Goal: Task Accomplishment & Management: Manage account settings

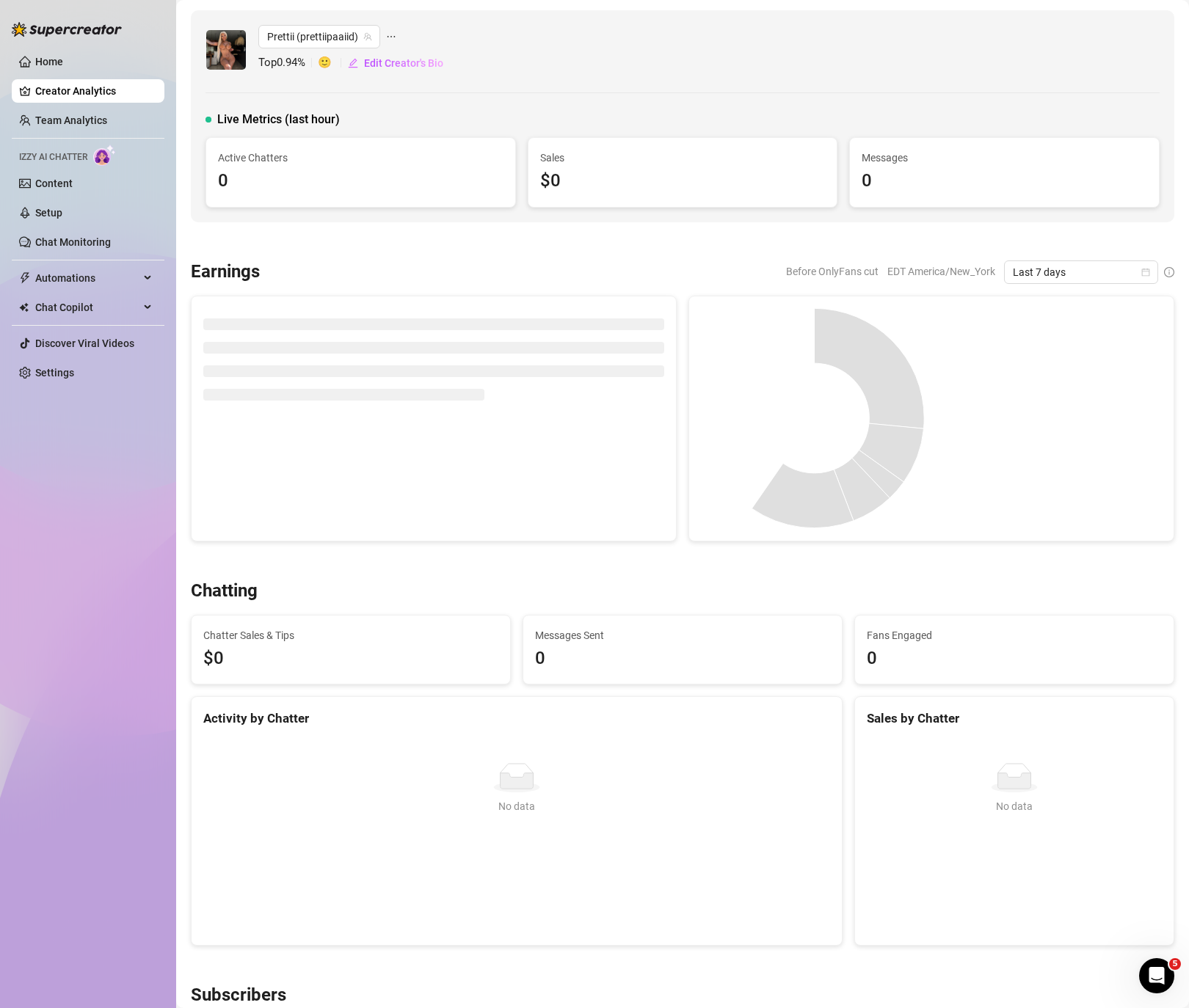
click at [564, 591] on div "Chatting" at bounding box center [683, 591] width 983 height 23
click at [61, 59] on link "Home" at bounding box center [49, 61] width 28 height 12
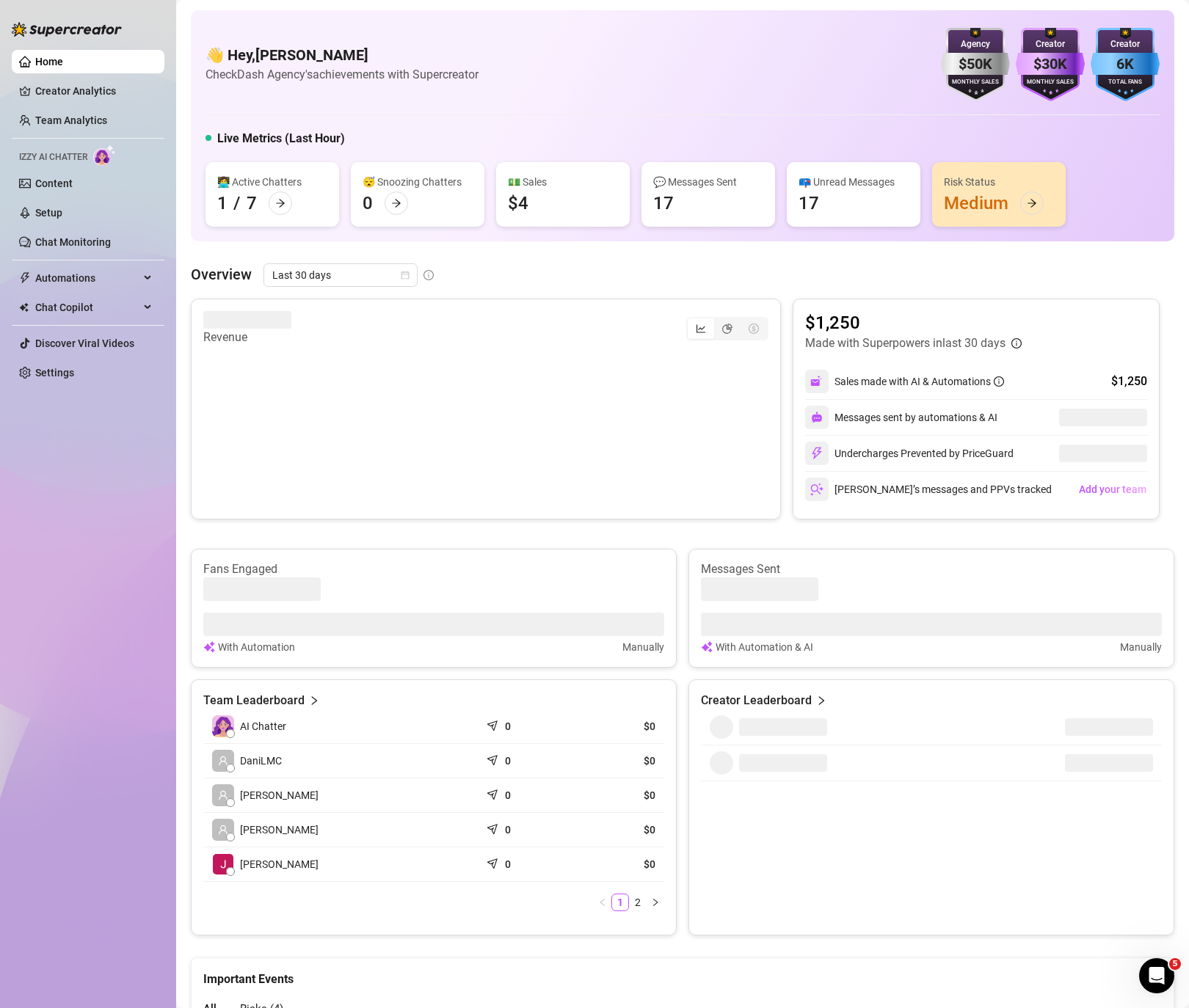
click at [77, 357] on ul "Home Creator Analytics Team Analytics Izzy AI Chatter Content Setup Chat Monito…" at bounding box center [87, 217] width 152 height 346
click at [70, 379] on link "Settings" at bounding box center [55, 373] width 39 height 12
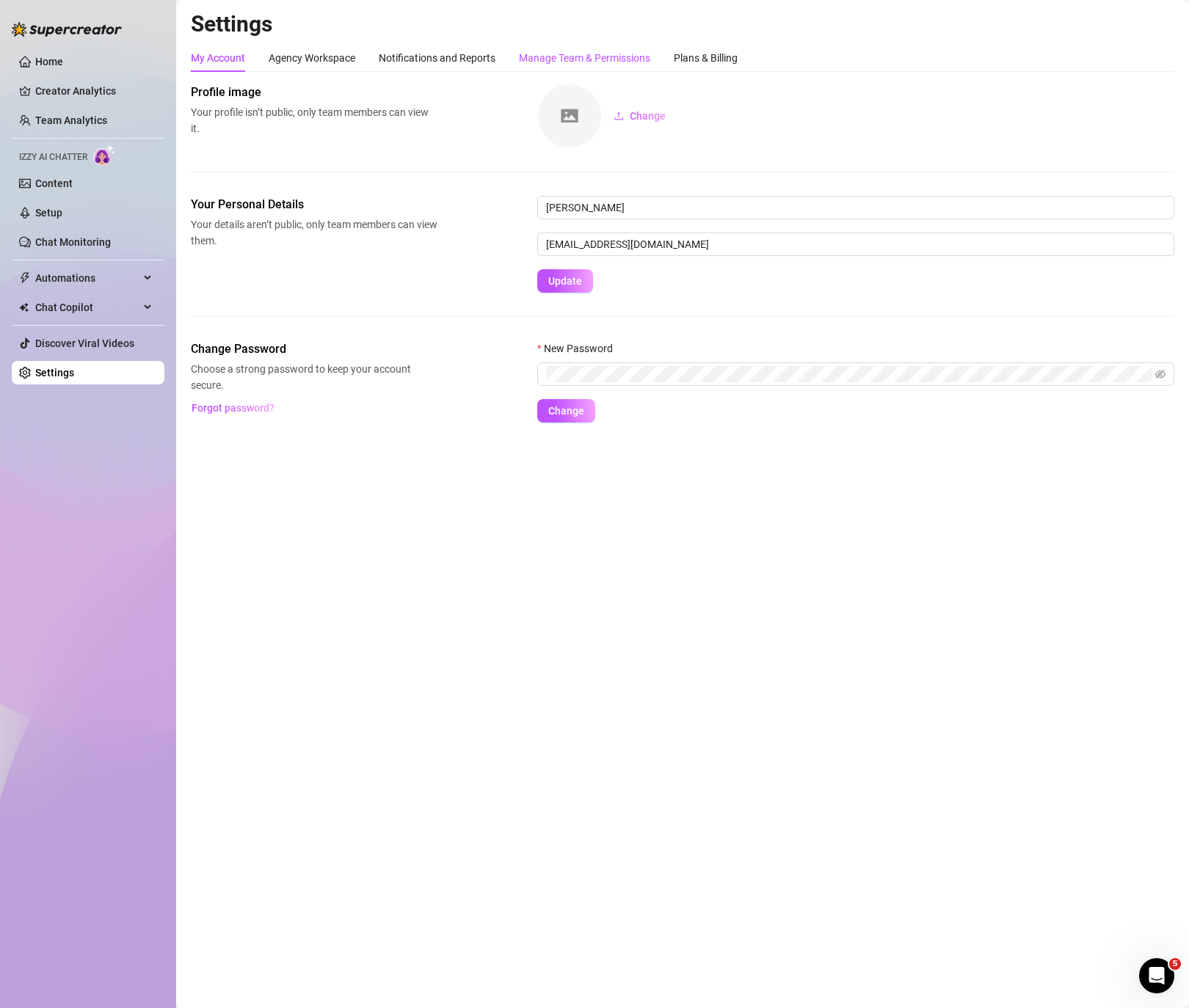
click at [592, 56] on div "Manage Team & Permissions" at bounding box center [584, 58] width 131 height 16
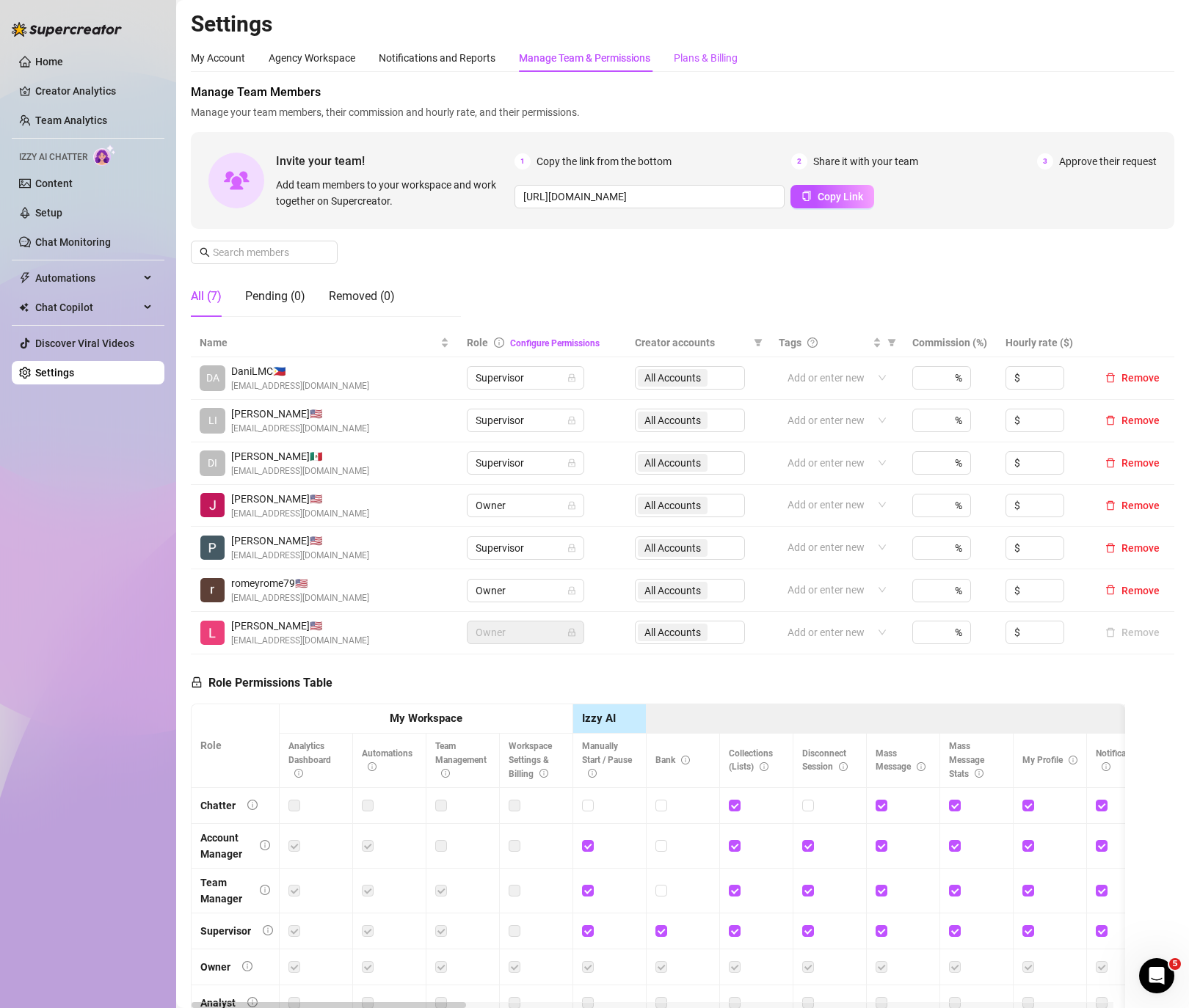
click at [690, 59] on div "Plans & Billing" at bounding box center [705, 58] width 64 height 16
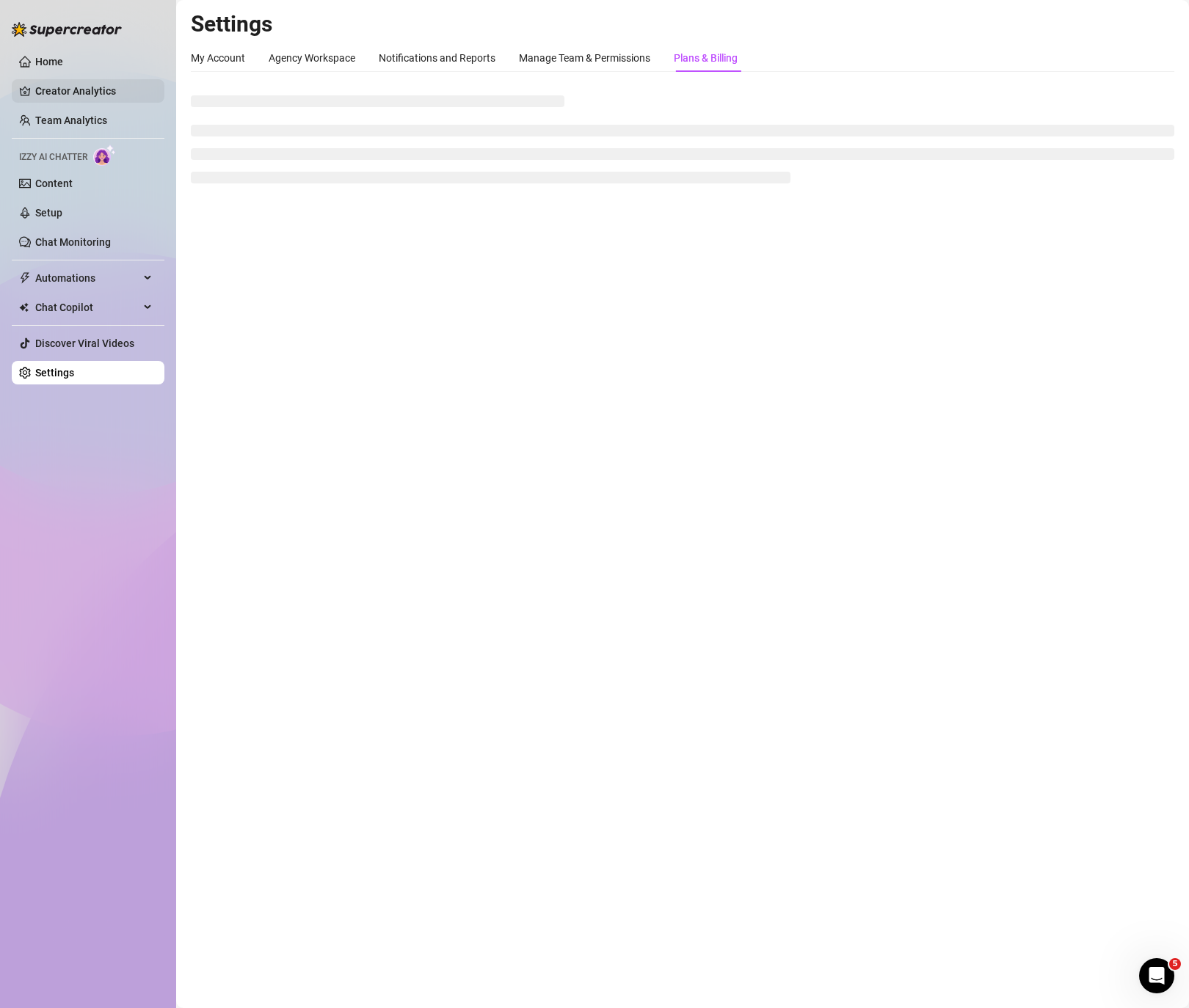
click at [85, 88] on link "Creator Analytics" at bounding box center [94, 91] width 118 height 23
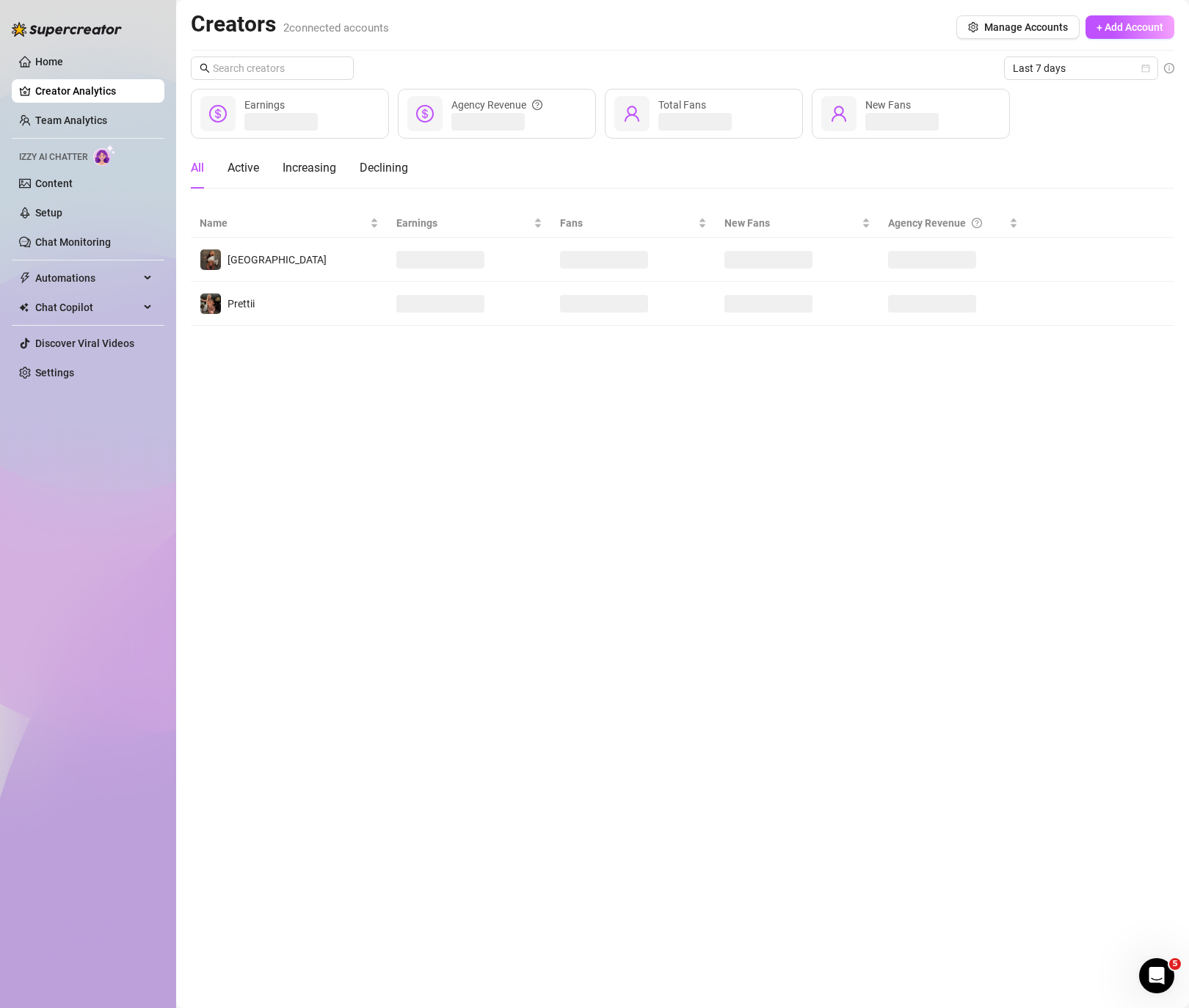
click at [85, 88] on link "Creator Analytics" at bounding box center [94, 91] width 118 height 23
click at [1102, 36] on button "+ Add Account" at bounding box center [1129, 27] width 89 height 23
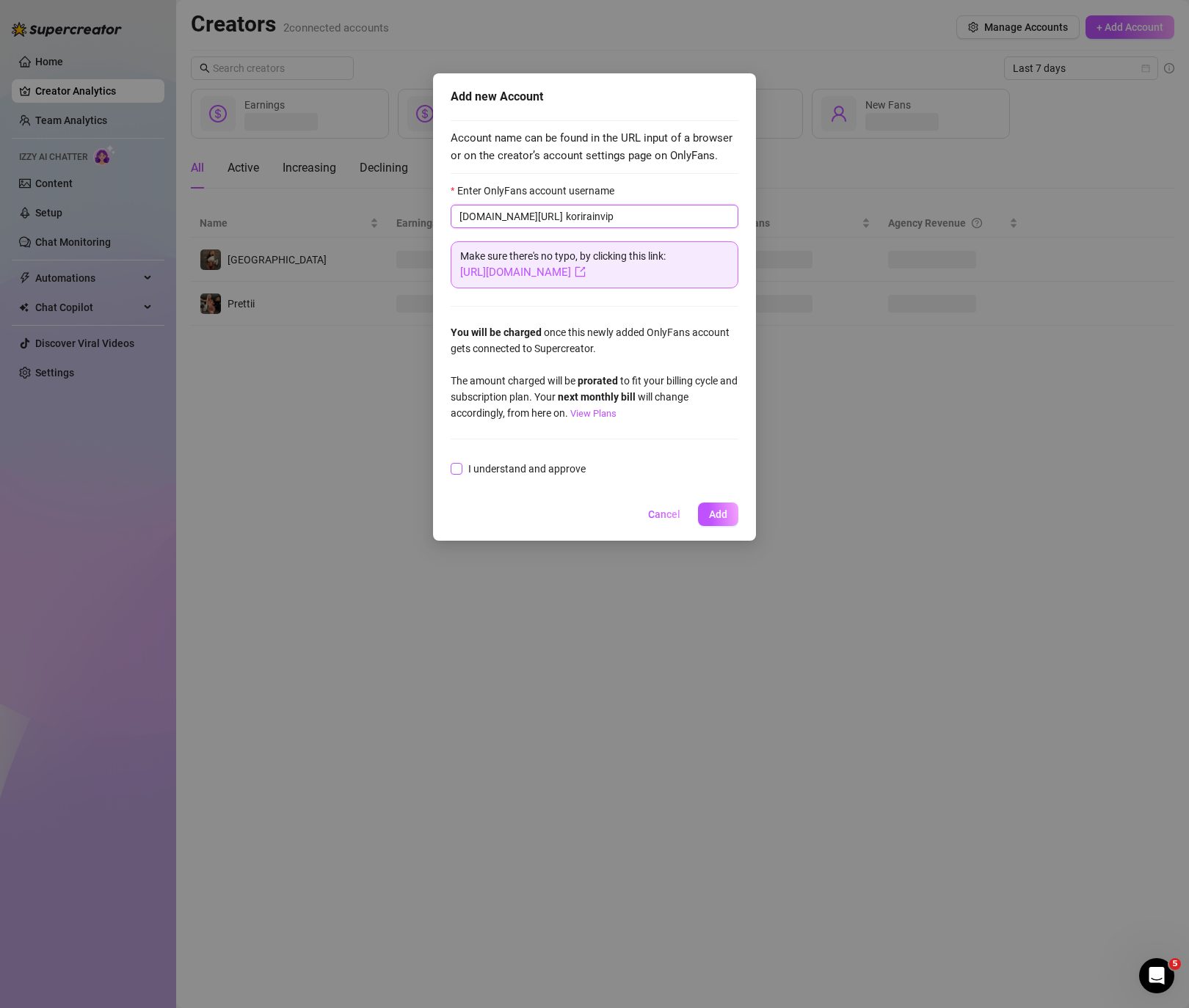
type input "korirainvip"
click at [530, 469] on span "I understand and approve" at bounding box center [526, 468] width 129 height 16
click at [461, 469] on input "I understand and approve" at bounding box center [455, 468] width 10 height 10
checkbox input "true"
click at [720, 523] on button "Add" at bounding box center [718, 514] width 40 height 23
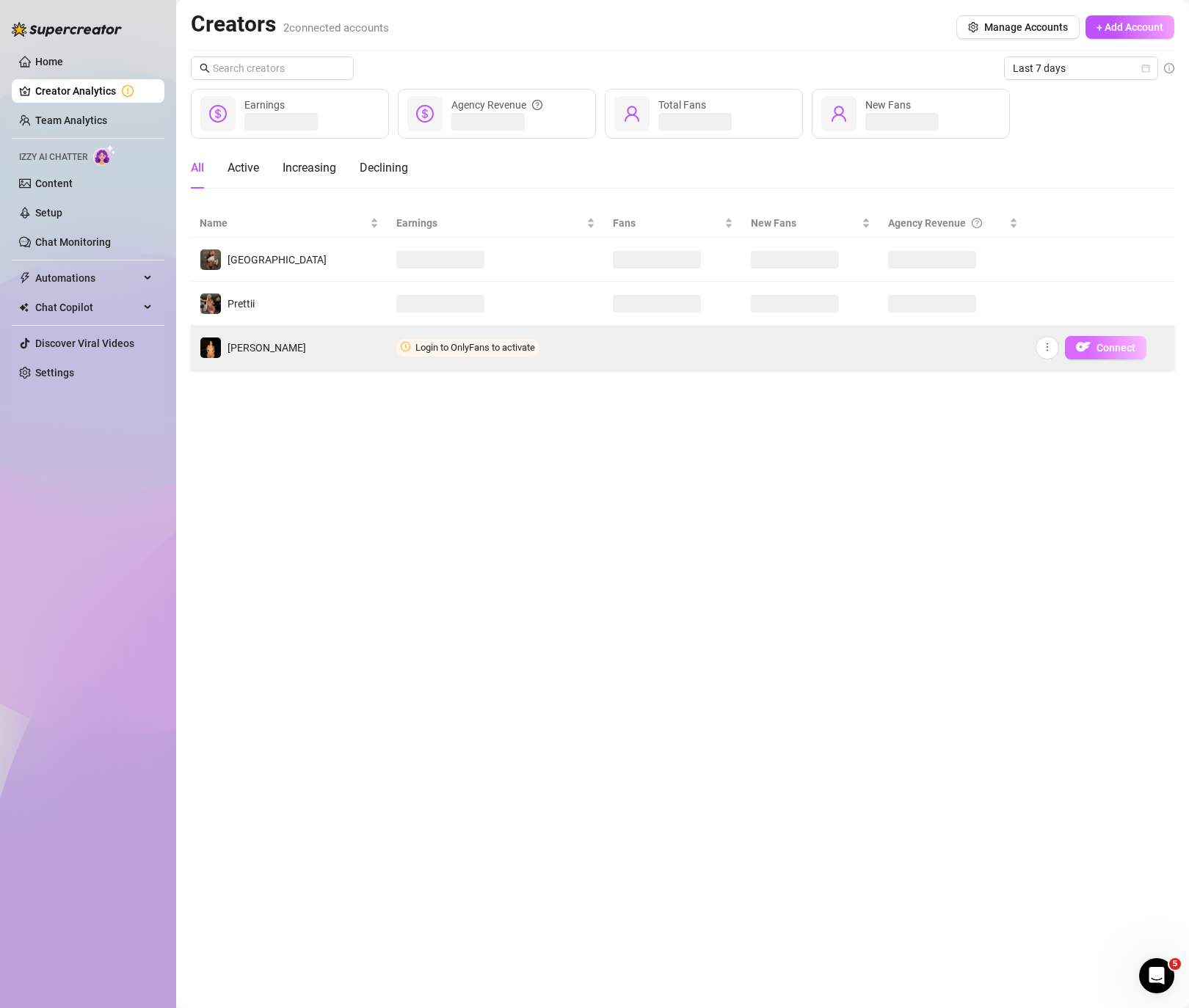
click at [1089, 357] on button "Connect" at bounding box center [1105, 348] width 81 height 23
click at [1050, 352] on span "button" at bounding box center [1047, 347] width 10 height 12
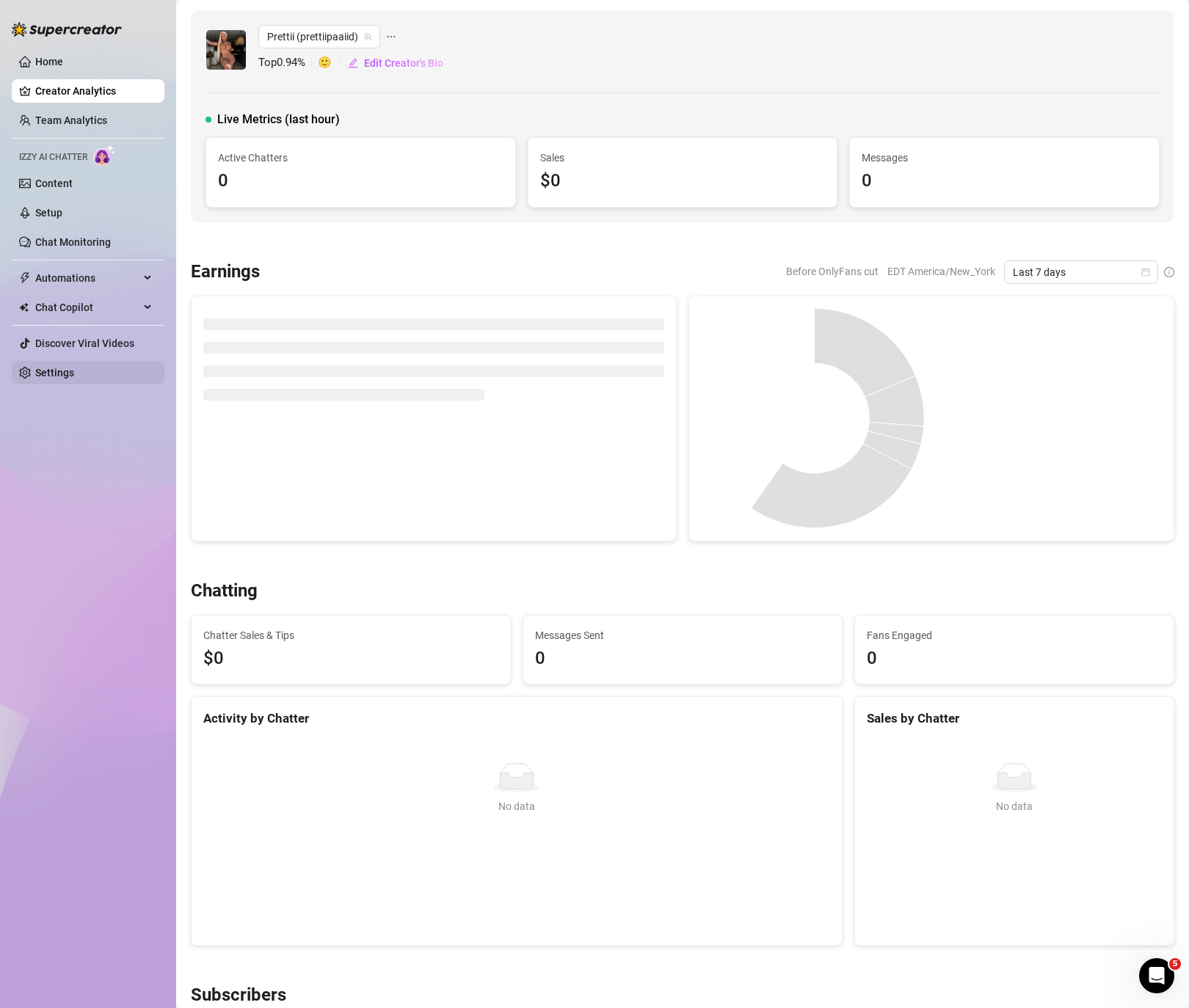
click at [69, 374] on link "Settings" at bounding box center [55, 373] width 39 height 12
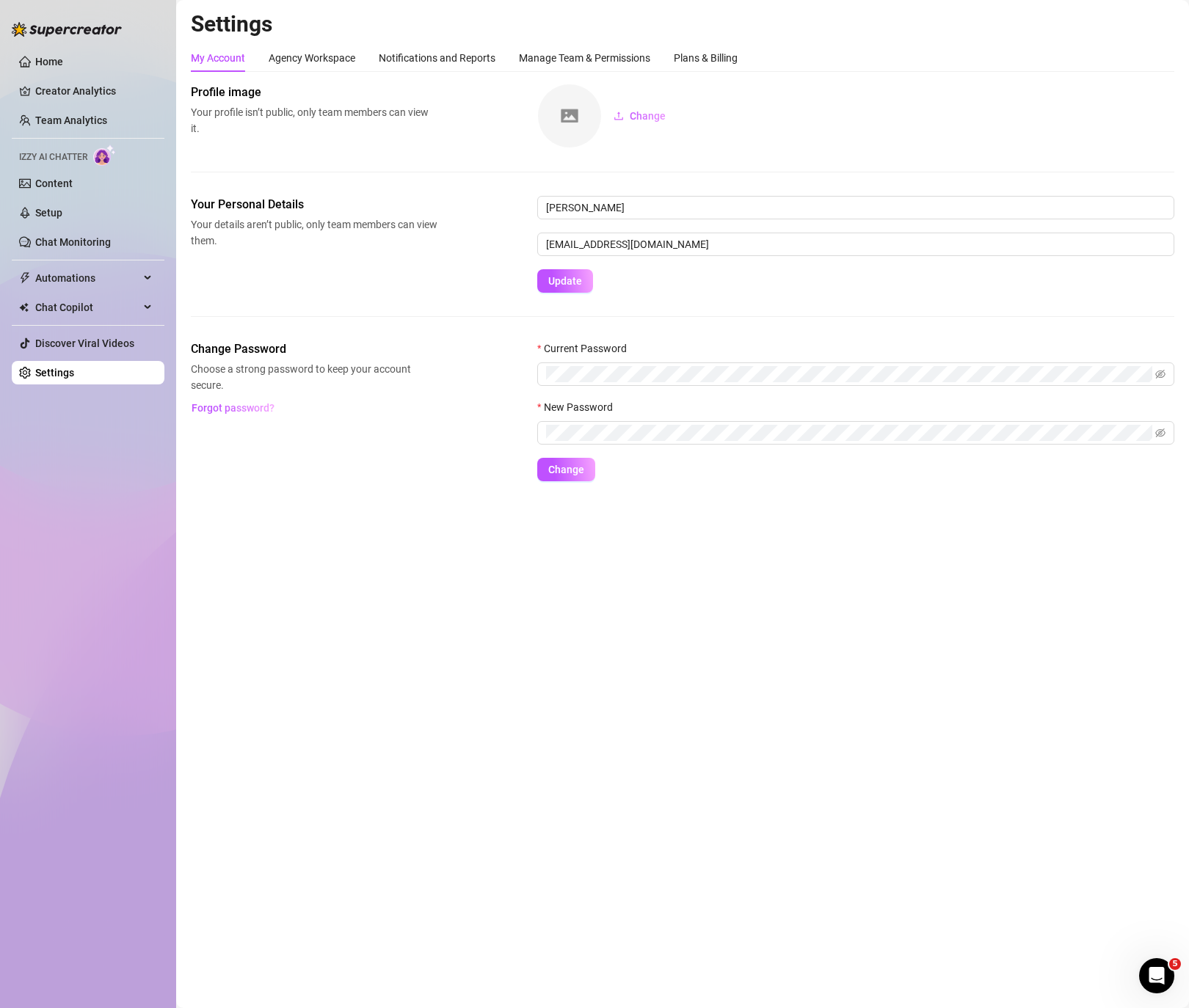
click at [752, 60] on div "My Account Agency Workspace Notifications and Reports Manage Team & Permissions…" at bounding box center [683, 58] width 983 height 28
click at [738, 56] on div "Plans & Billing" at bounding box center [705, 58] width 64 height 16
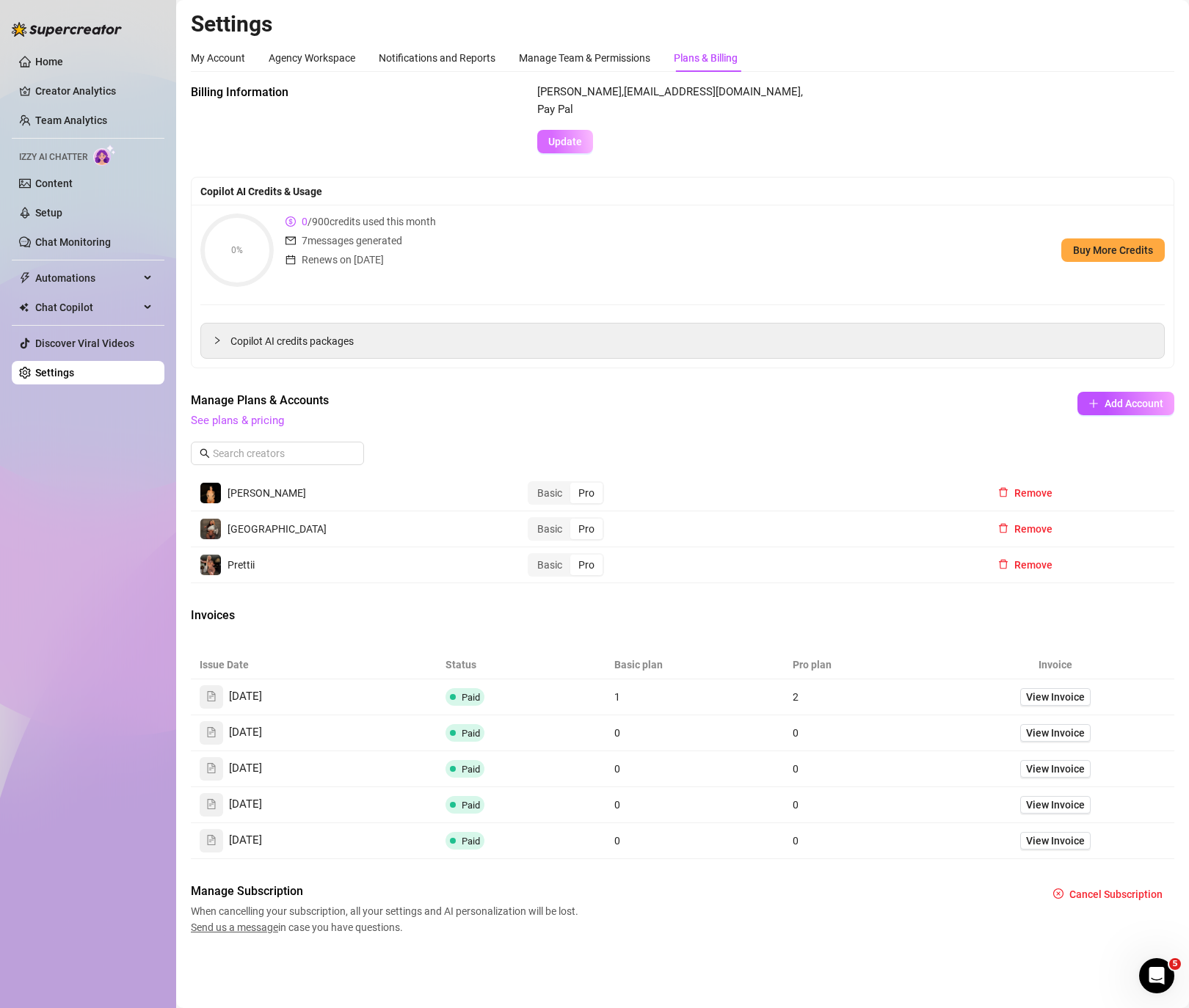
click at [573, 138] on span "Update" at bounding box center [565, 141] width 34 height 12
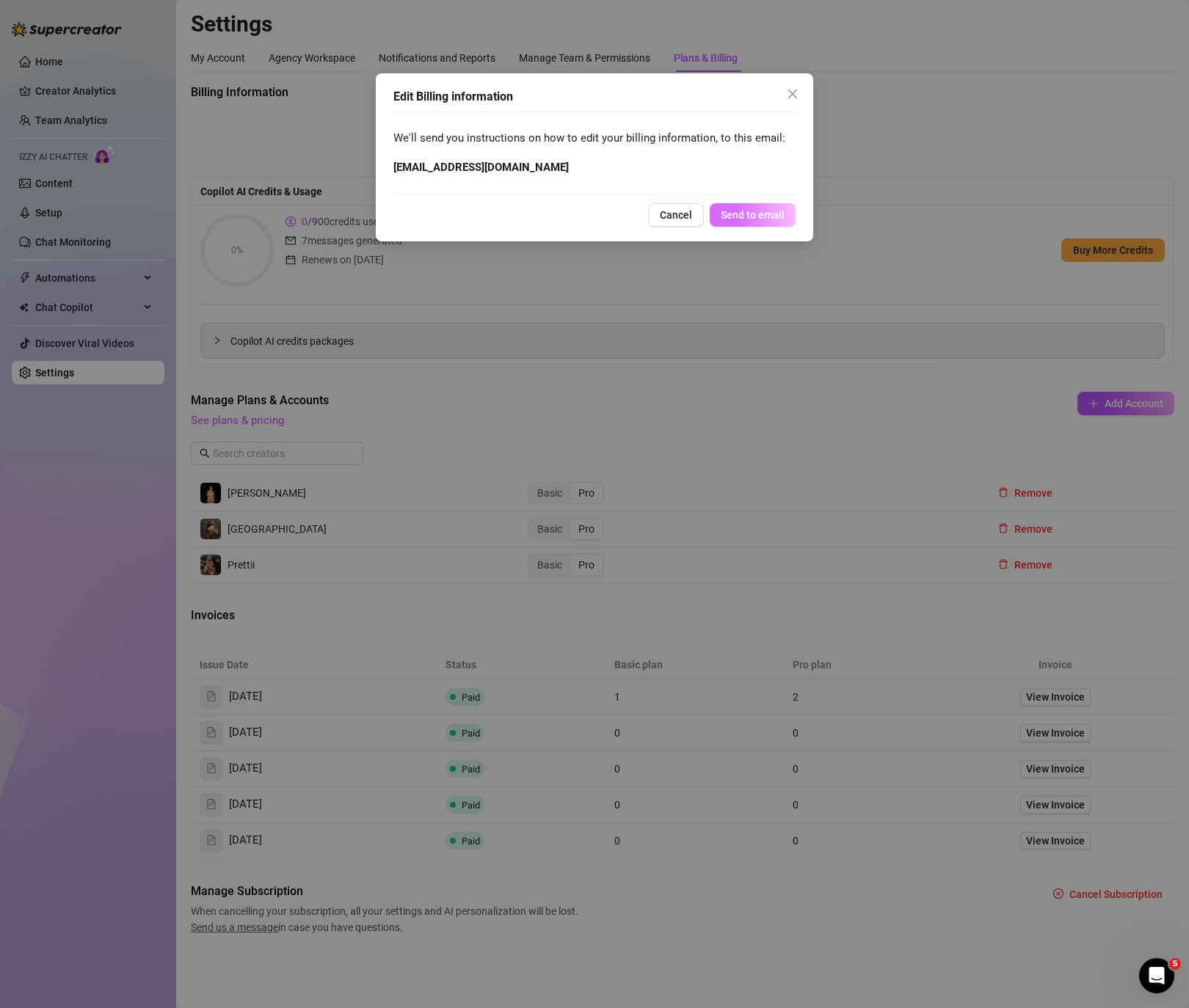
click at [745, 216] on span "Send to email" at bounding box center [752, 215] width 64 height 12
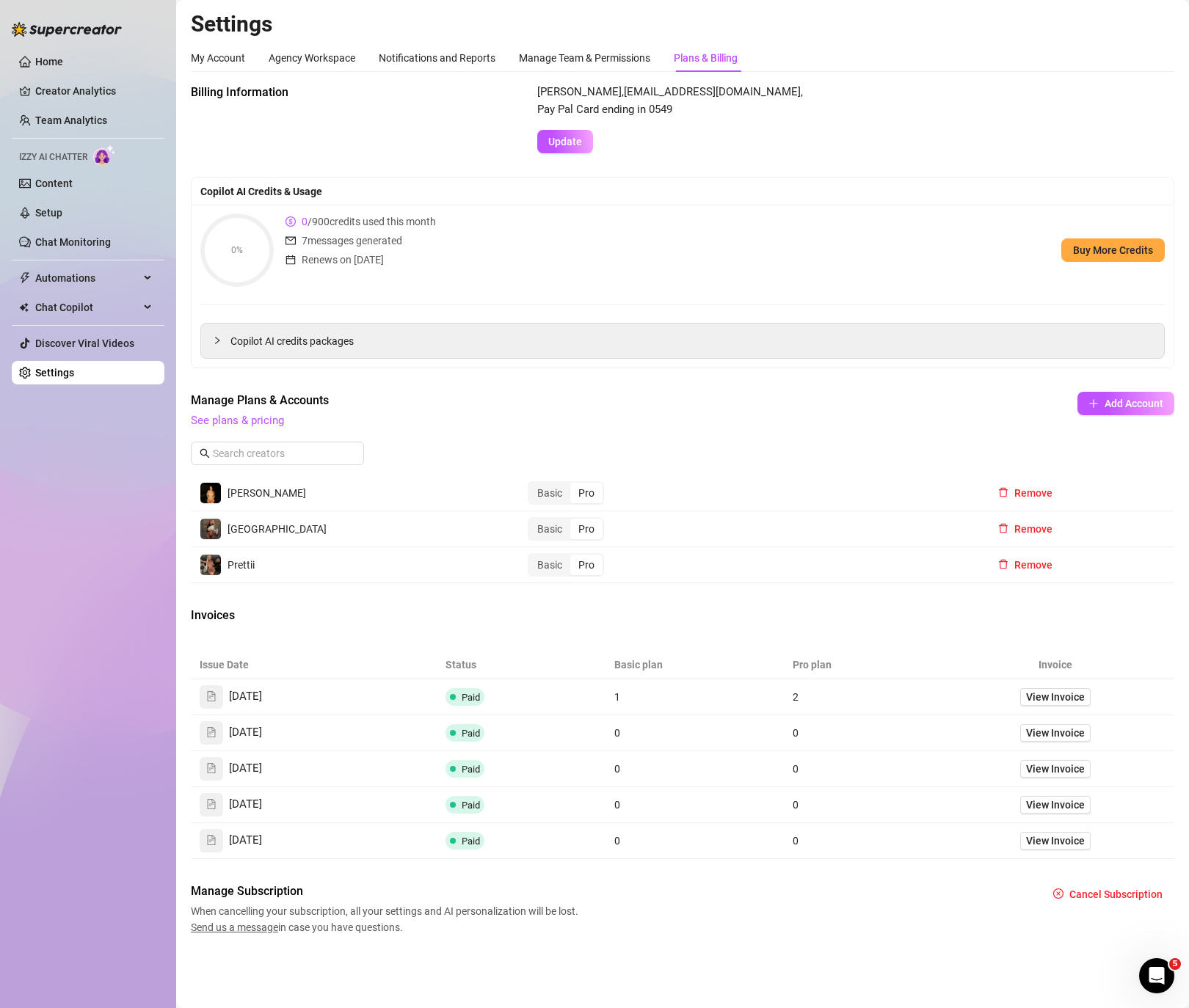
click at [608, 389] on div "Billing Information Leslie Howell , dmca@the-takedown.com , Pay Pal Card ending…" at bounding box center [683, 509] width 983 height 852
click at [212, 484] on img at bounding box center [210, 493] width 21 height 21
click at [238, 407] on span "Manage Plans & Accounts" at bounding box center [584, 400] width 787 height 18
click at [231, 419] on link "See plans & pricing" at bounding box center [237, 420] width 94 height 13
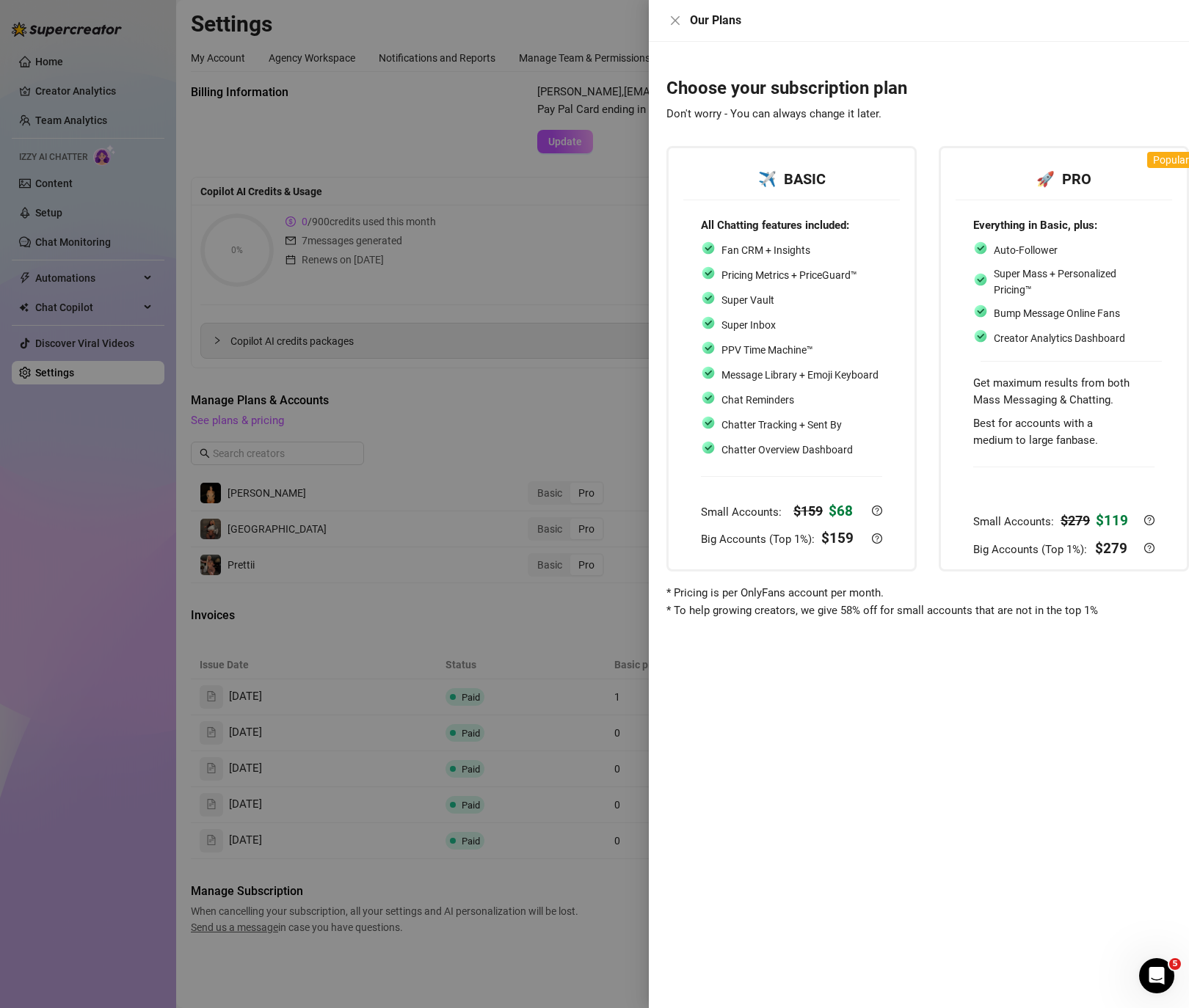
click at [242, 516] on div at bounding box center [594, 504] width 1189 height 1008
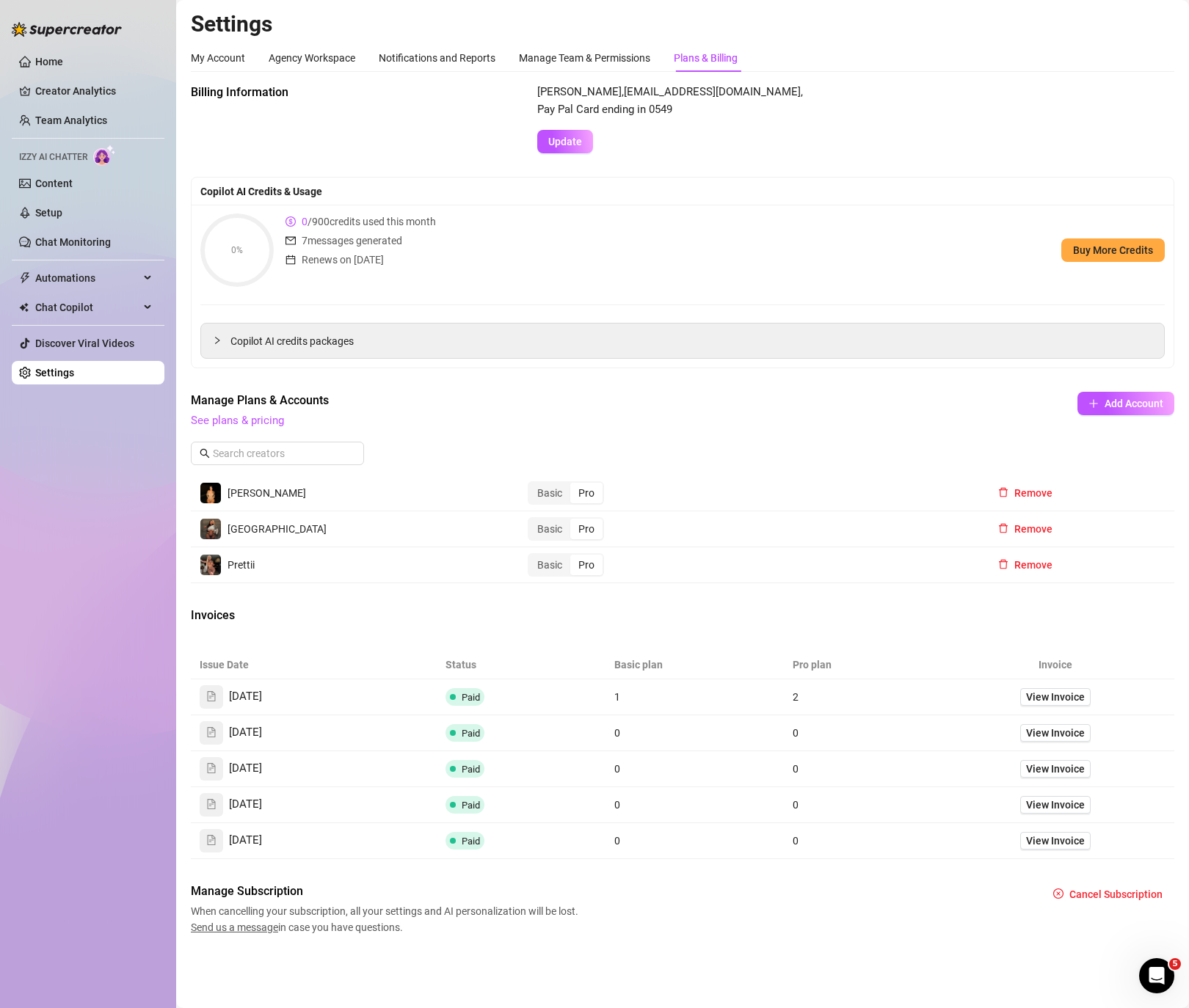
click at [670, 223] on div "0% 0 / 900 credits used this month 7 messages generated Renews on Aug 20th Buy …" at bounding box center [682, 250] width 964 height 73
click at [63, 66] on link "Home" at bounding box center [49, 61] width 28 height 12
